Goal: Task Accomplishment & Management: Use online tool/utility

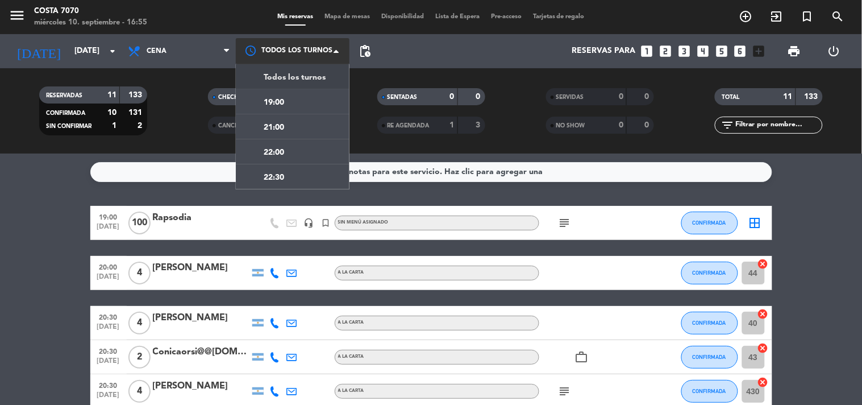
click at [296, 55] on div at bounding box center [293, 51] width 114 height 26
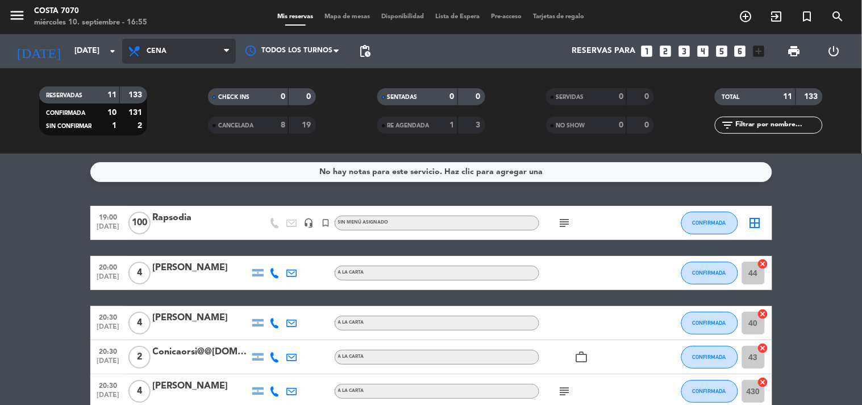
click at [139, 52] on icon at bounding box center [135, 51] width 16 height 14
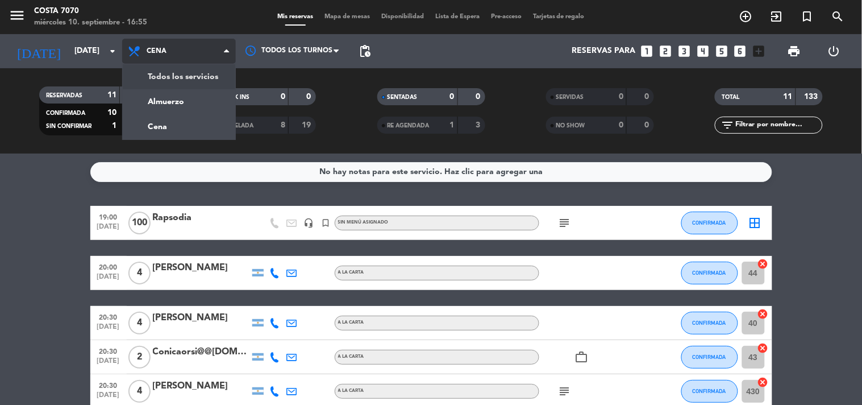
click at [177, 82] on div "menu [PERSON_NAME] 7070 [DATE] 10. septiembre - 16:55 Mis reservas Mapa de mesa…" at bounding box center [431, 77] width 862 height 154
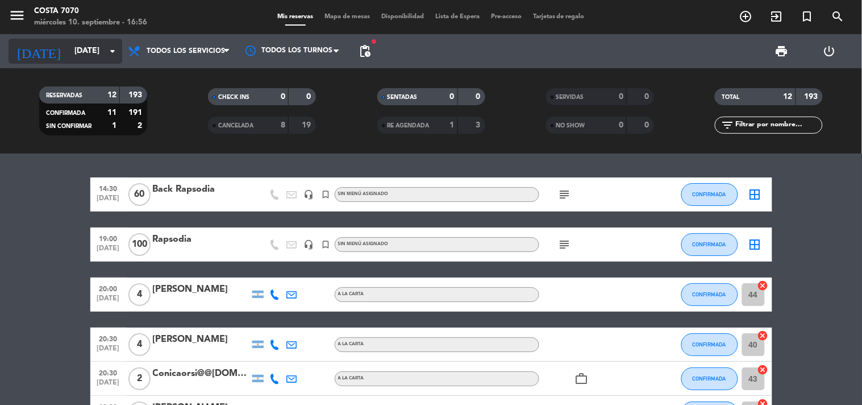
click at [89, 42] on input "[DATE]" at bounding box center [123, 51] width 108 height 20
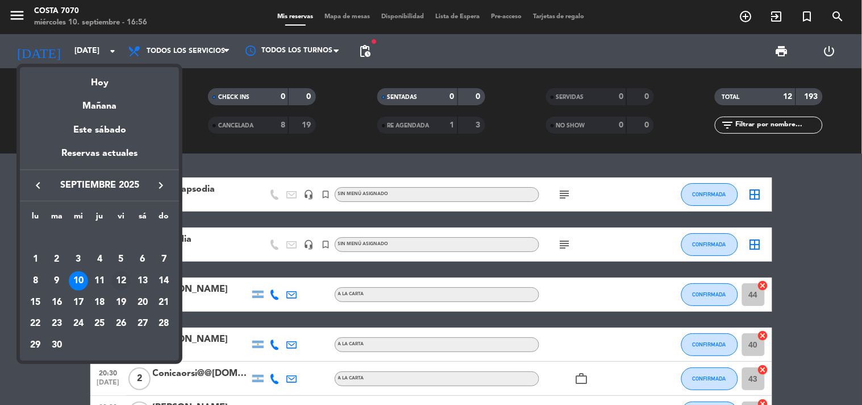
click at [119, 283] on div "12" at bounding box center [120, 280] width 19 height 19
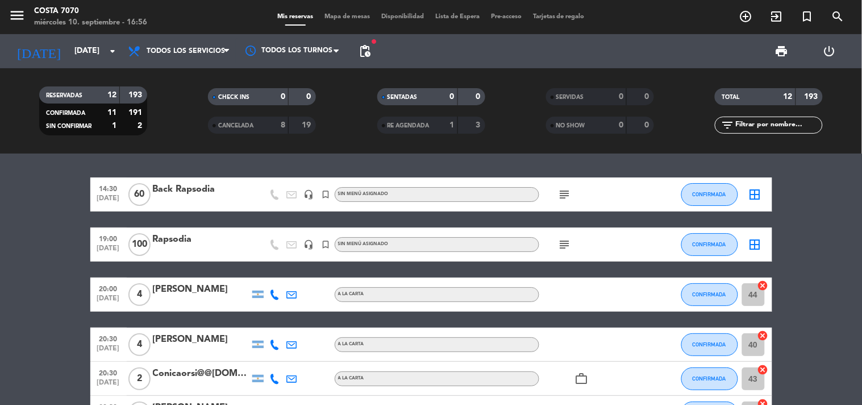
type input "[DATE]"
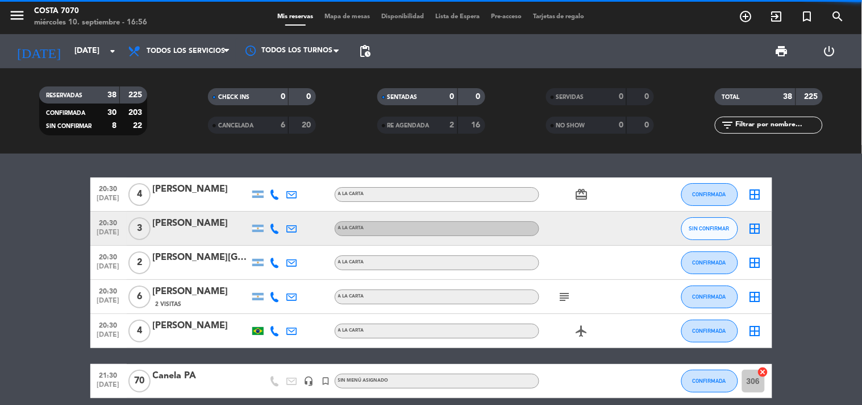
click at [780, 125] on input "text" at bounding box center [779, 125] width 88 height 13
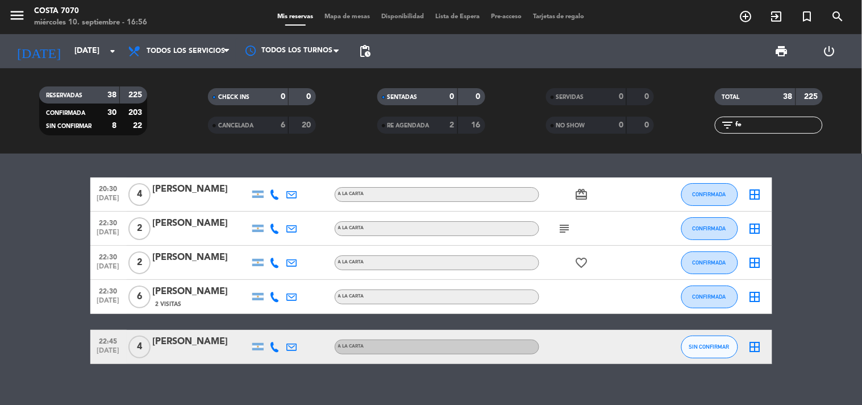
type input "f"
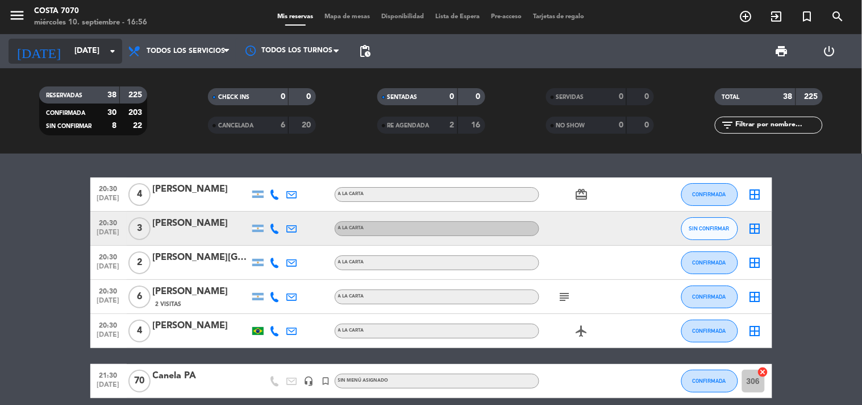
click at [94, 53] on input "[DATE]" at bounding box center [123, 51] width 108 height 20
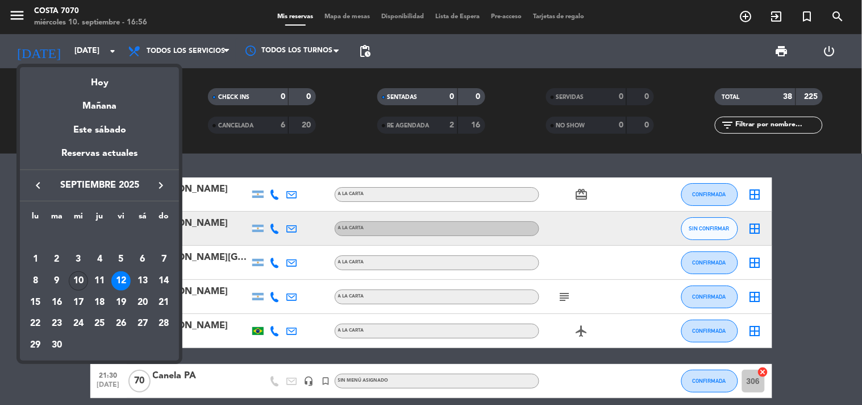
click at [80, 283] on div "10" at bounding box center [78, 280] width 19 height 19
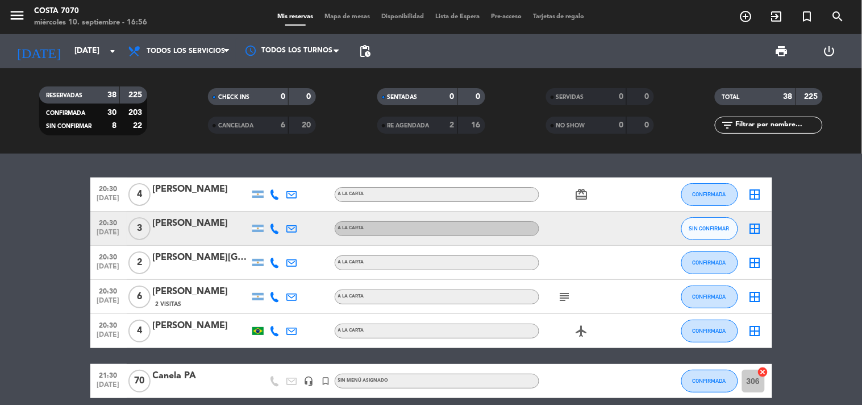
type input "[DATE]"
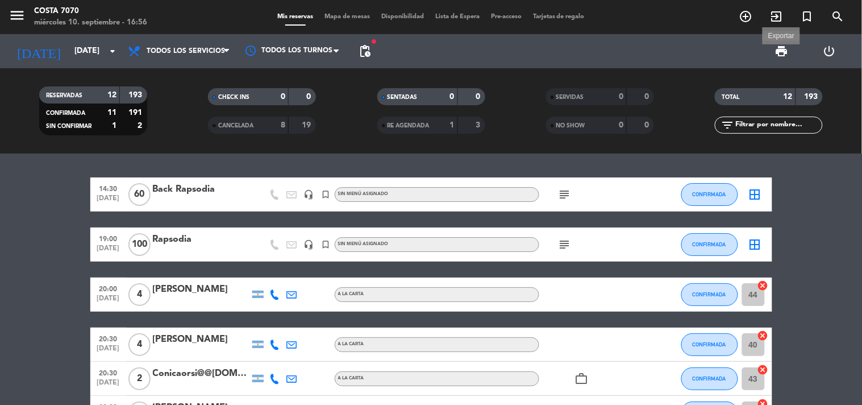
click at [782, 49] on span "print" at bounding box center [782, 51] width 14 height 14
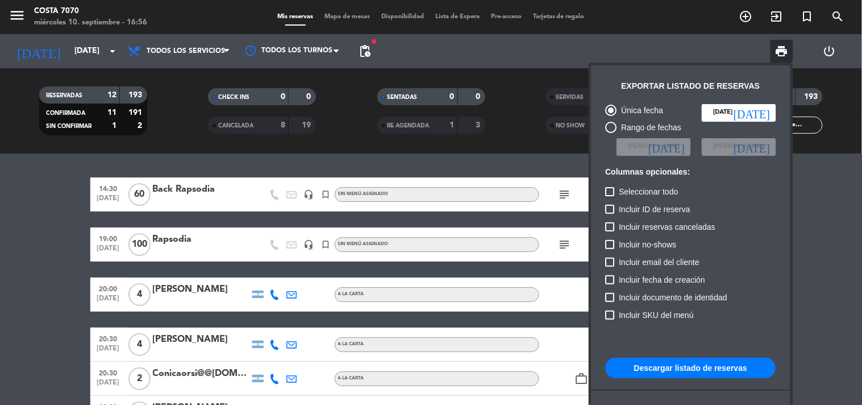
click at [694, 370] on button "Descargar listado de reservas" at bounding box center [691, 368] width 171 height 20
click at [12, 244] on div at bounding box center [431, 202] width 862 height 405
